Goal: Find specific page/section: Find specific page/section

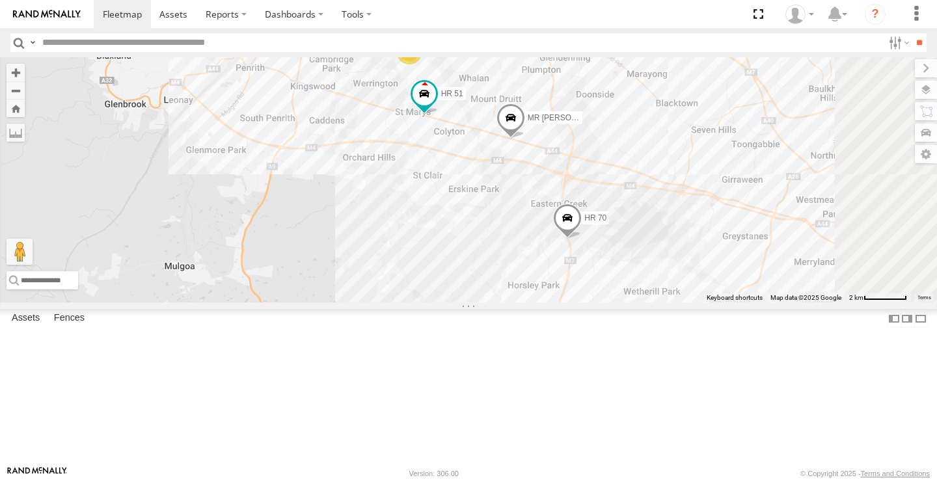
drag, startPoint x: 617, startPoint y: 190, endPoint x: 617, endPoint y: 268, distance: 78.1
click at [617, 268] on div "MR Truck HR 70 HR 51 6" at bounding box center [468, 179] width 937 height 245
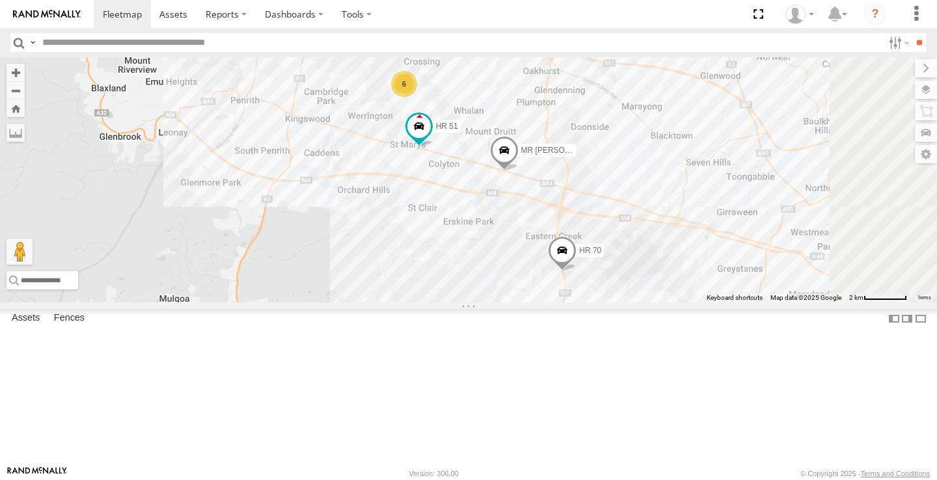
drag, startPoint x: 646, startPoint y: 135, endPoint x: 640, endPoint y: 169, distance: 34.3
click at [640, 169] on div "MR Truck HR 70 HR 51 6" at bounding box center [468, 179] width 937 height 245
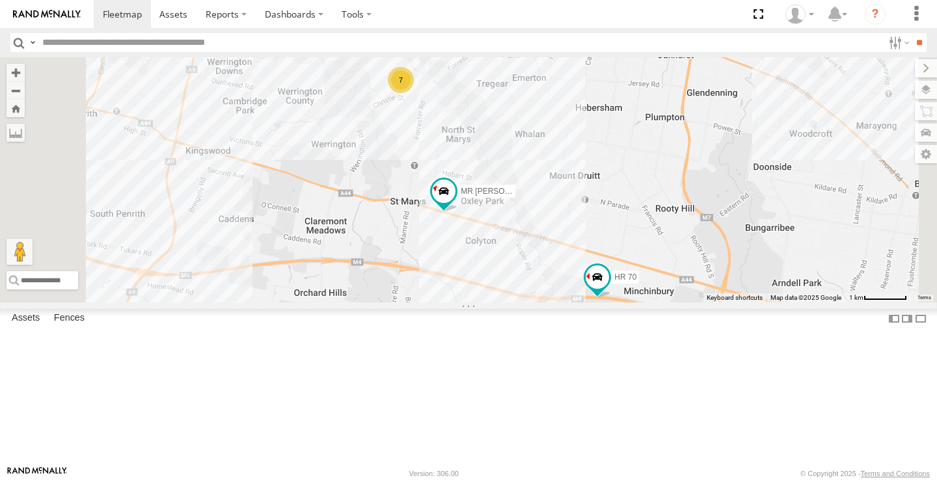
drag, startPoint x: 647, startPoint y: 297, endPoint x: 698, endPoint y: 250, distance: 69.1
click at [698, 250] on div "FMB08S HR 70 MR Truck 7" at bounding box center [468, 179] width 937 height 245
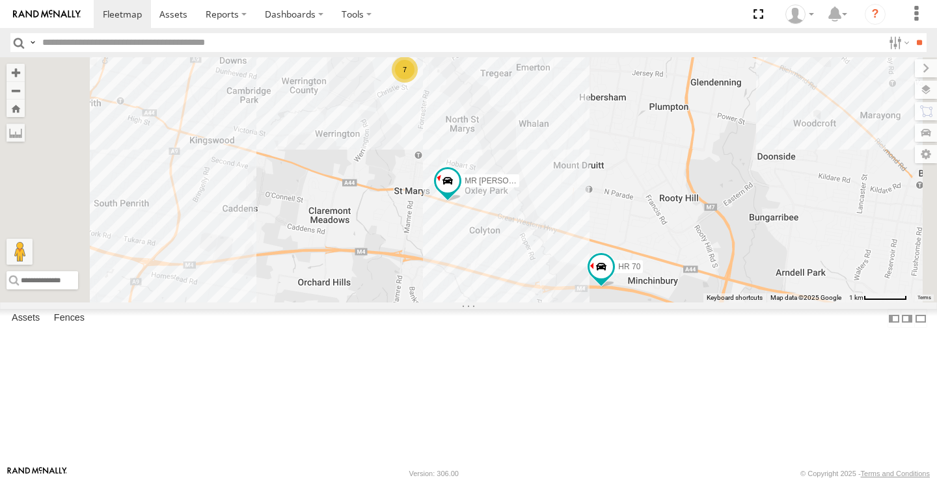
drag, startPoint x: 681, startPoint y: 234, endPoint x: 686, endPoint y: 221, distance: 13.2
click at [686, 221] on div "FMB08S HR 70 MR Truck 7" at bounding box center [468, 179] width 937 height 245
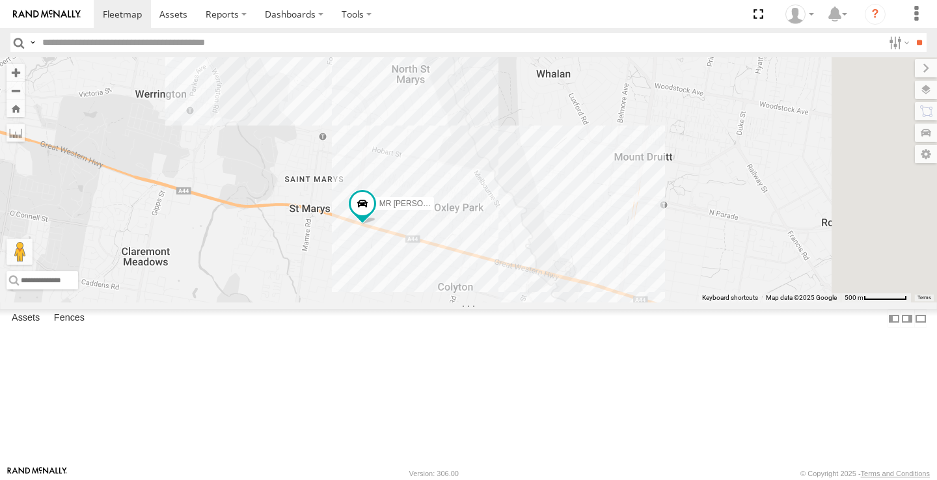
drag, startPoint x: 682, startPoint y: 231, endPoint x: 690, endPoint y: 202, distance: 30.3
click at [690, 202] on div "FMB08S HR 70 MR Truck 6 HR 51" at bounding box center [468, 179] width 937 height 245
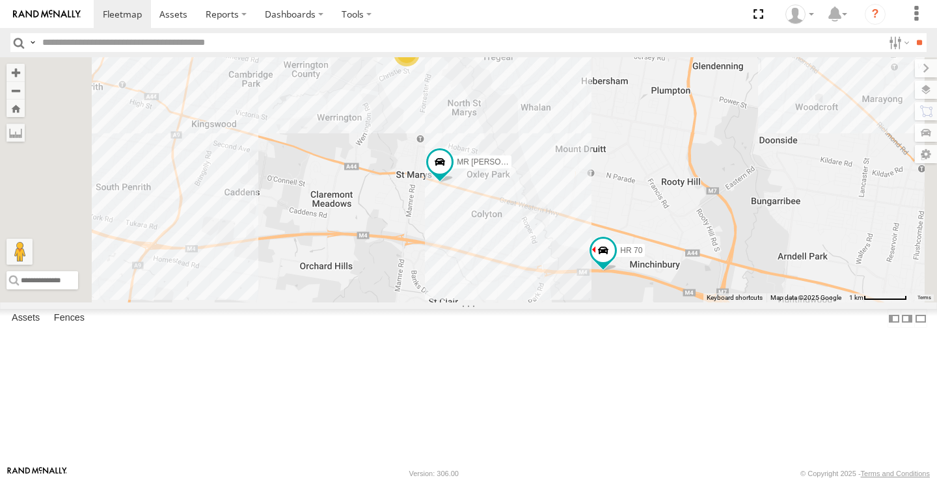
drag, startPoint x: 690, startPoint y: 202, endPoint x: 684, endPoint y: 213, distance: 13.1
click at [684, 213] on div "FMB08S HR 70 MR Truck 7" at bounding box center [468, 179] width 937 height 245
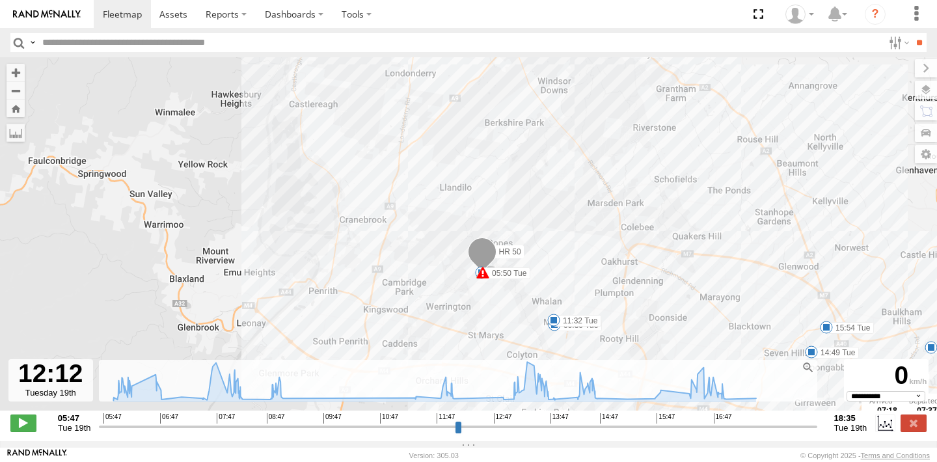
select select "**********"
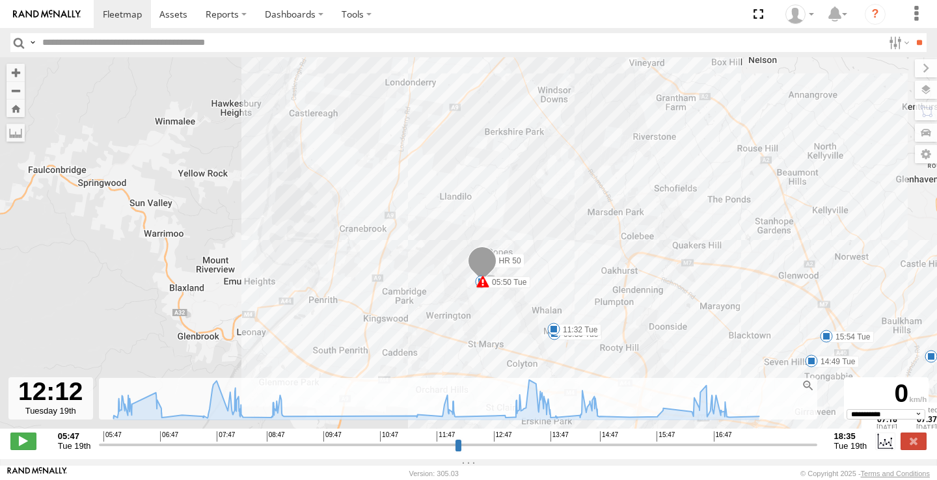
click at [68, 15] on img at bounding box center [47, 14] width 68 height 9
